Goal: Task Accomplishment & Management: Complete application form

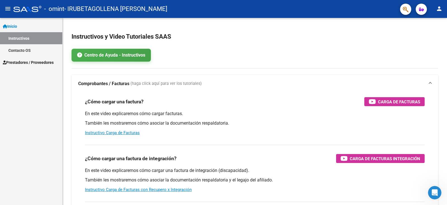
click at [29, 64] on span "Prestadores / Proveedores" at bounding box center [28, 62] width 51 height 6
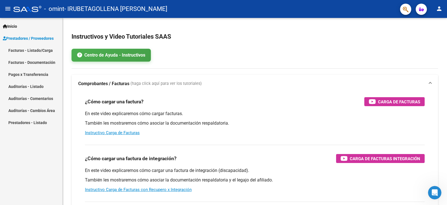
click at [39, 51] on link "Facturas - Listado/Carga" at bounding box center [31, 50] width 62 height 12
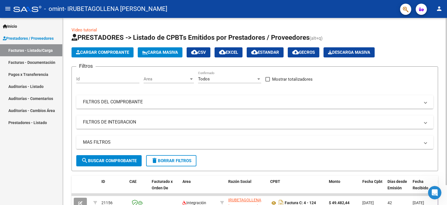
click at [112, 52] on span "Cargar Comprobante" at bounding box center [102, 52] width 53 height 5
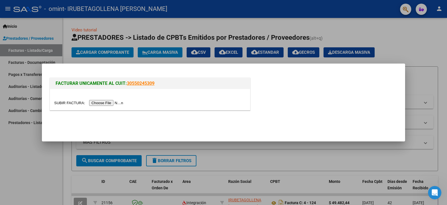
click at [103, 101] on input "file" at bounding box center [89, 103] width 71 height 6
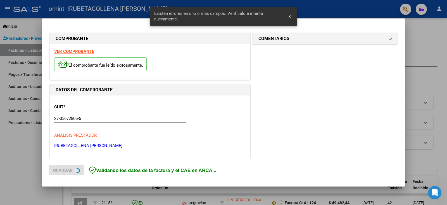
scroll to position [128, 0]
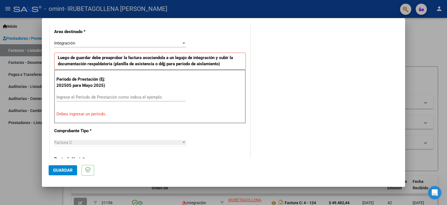
click at [115, 96] on input "Ingrese el Período de Prestación como indica el ejemplo" at bounding box center [120, 97] width 129 height 5
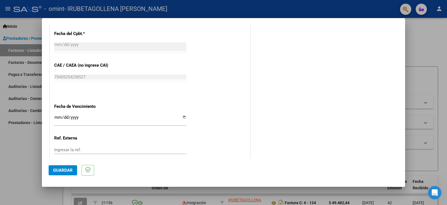
scroll to position [352, 0]
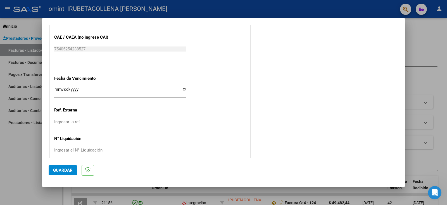
type input "202509"
click at [182, 87] on input "Ingresar la fecha" at bounding box center [120, 91] width 132 height 9
type input "[DATE]"
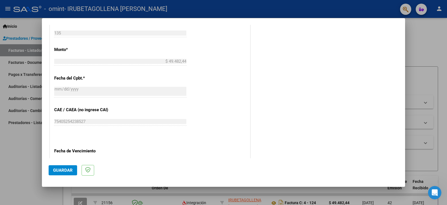
scroll to position [308, 0]
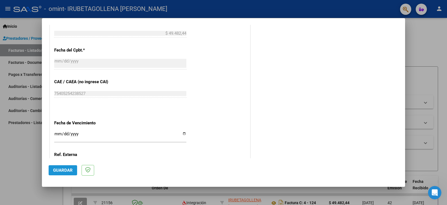
click at [62, 168] on span "Guardar" at bounding box center [63, 170] width 20 height 5
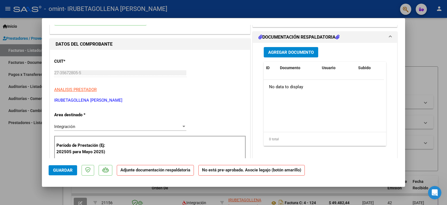
scroll to position [0, 0]
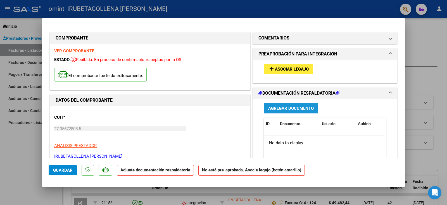
click at [292, 110] on span "Agregar Documento" at bounding box center [291, 108] width 46 height 5
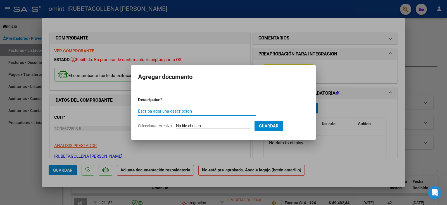
click at [226, 125] on input "Seleccionar Archivo" at bounding box center [213, 125] width 74 height 5
type input "C:\fakepath\09 KINE [PERSON_NAME] R-.pdf"
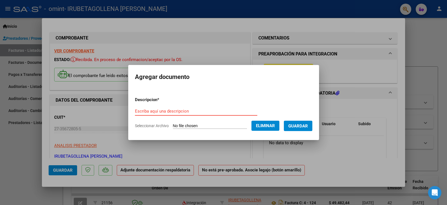
click at [168, 112] on input "Escriba aquí una descripcion" at bounding box center [196, 111] width 122 height 5
type input "asistencia 09/2025"
click at [297, 123] on span "Guardar" at bounding box center [299, 125] width 20 height 5
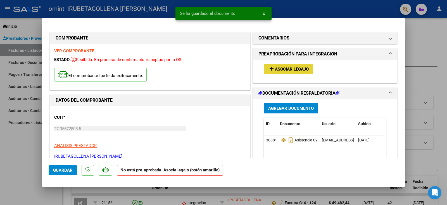
click at [292, 68] on span "Asociar Legajo" at bounding box center [292, 69] width 34 height 5
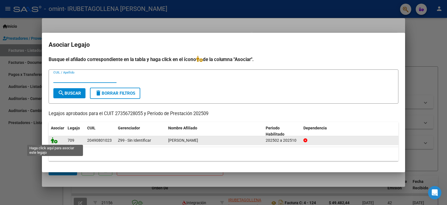
click at [53, 141] on icon at bounding box center [54, 140] width 7 height 6
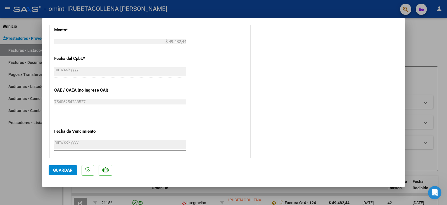
scroll to position [360, 0]
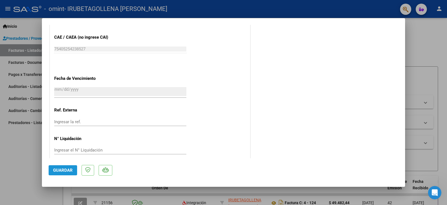
click at [58, 171] on span "Guardar" at bounding box center [63, 170] width 20 height 5
click at [437, 61] on div at bounding box center [223, 102] width 447 height 205
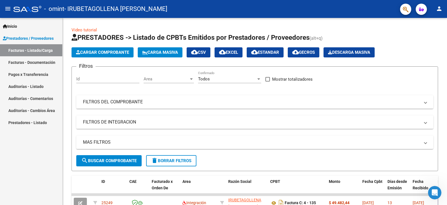
click at [33, 63] on link "Facturas - Documentación" at bounding box center [31, 62] width 62 height 12
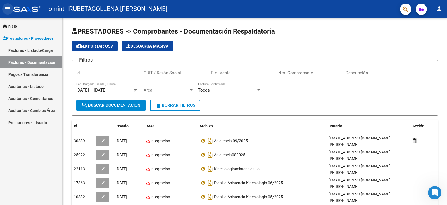
click at [11, 10] on mat-icon "menu" at bounding box center [7, 8] width 7 height 7
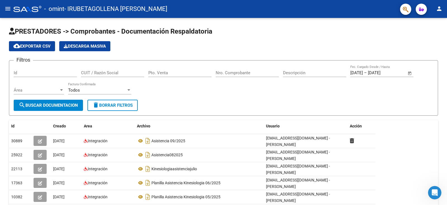
click at [438, 8] on mat-icon "person" at bounding box center [439, 8] width 7 height 7
click at [430, 39] on button "exit_to_app Salir" at bounding box center [428, 36] width 34 height 13
